Goal: Transaction & Acquisition: Book appointment/travel/reservation

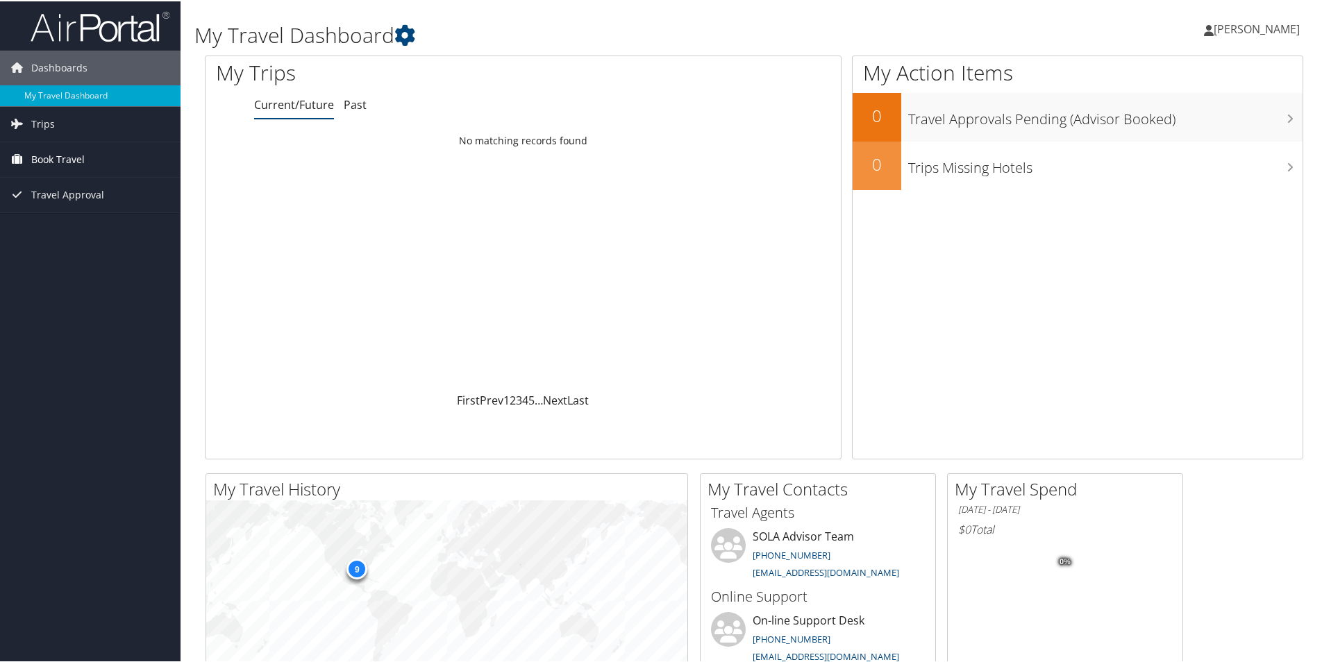
click at [46, 151] on span "Book Travel" at bounding box center [57, 158] width 53 height 35
click at [56, 204] on link "Book/Manage Online Trips" at bounding box center [90, 206] width 181 height 21
